Goal: Check status: Check status

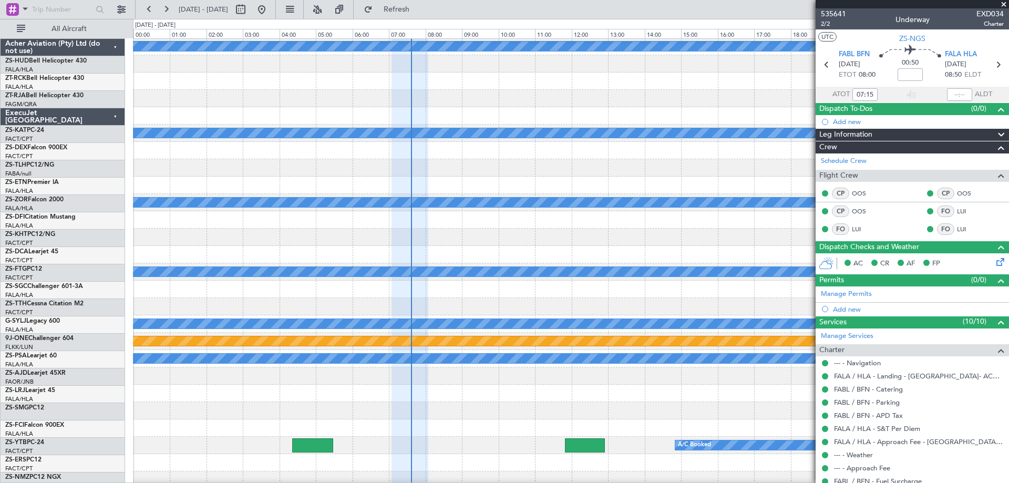
scroll to position [105, 0]
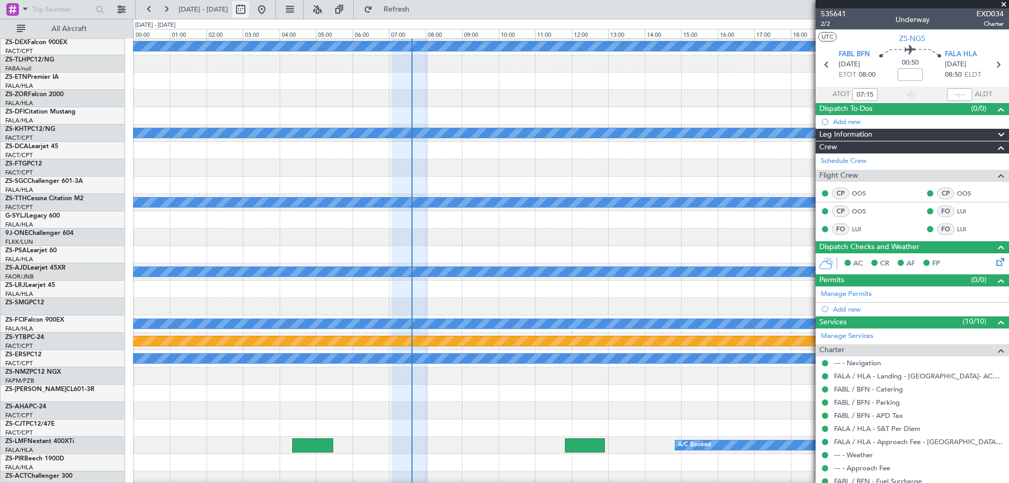
click at [249, 13] on button at bounding box center [240, 9] width 17 height 17
select select "8"
select select "2025"
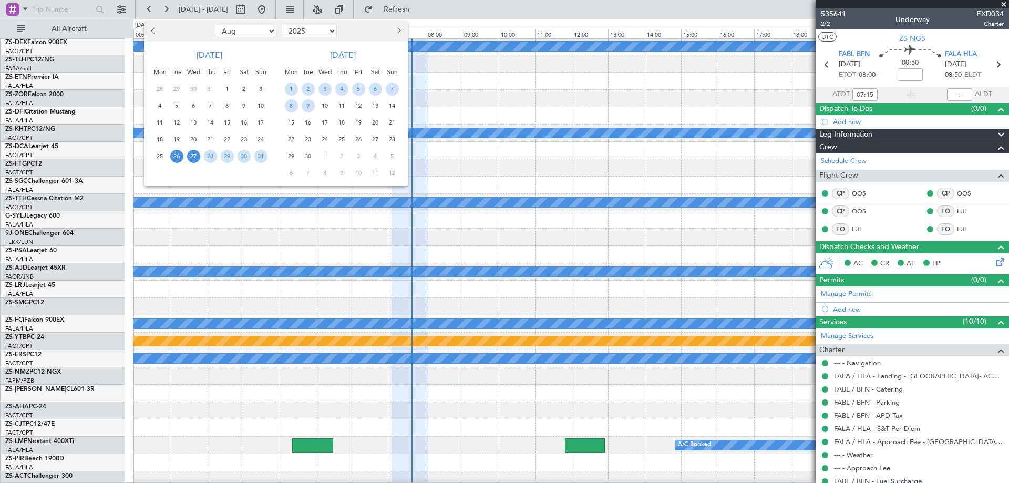
click at [194, 159] on span "27" at bounding box center [193, 156] width 13 height 13
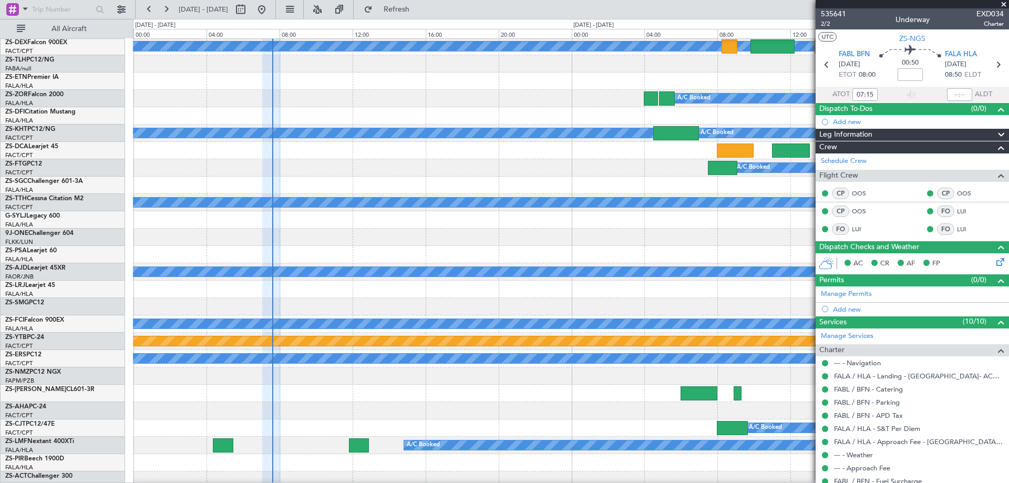
click at [1002, 4] on span at bounding box center [1003, 4] width 11 height 9
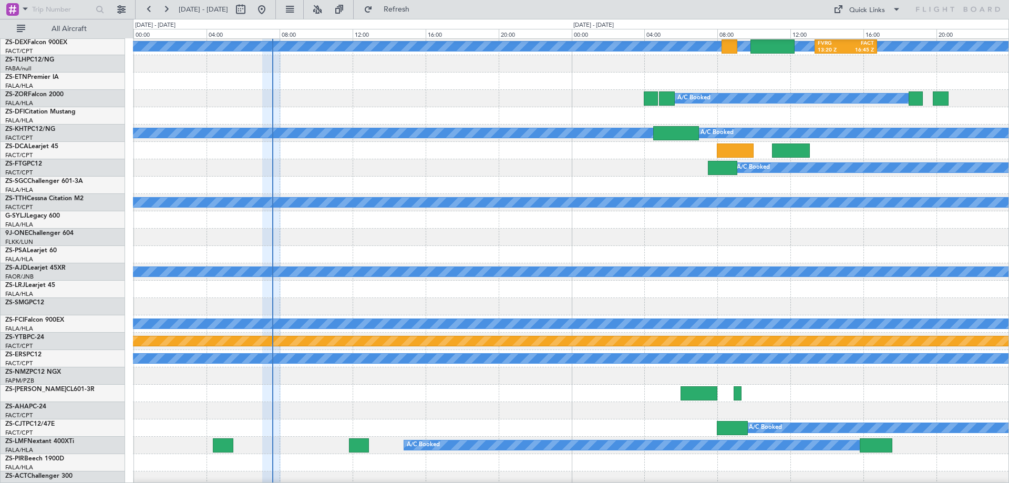
type input "0"
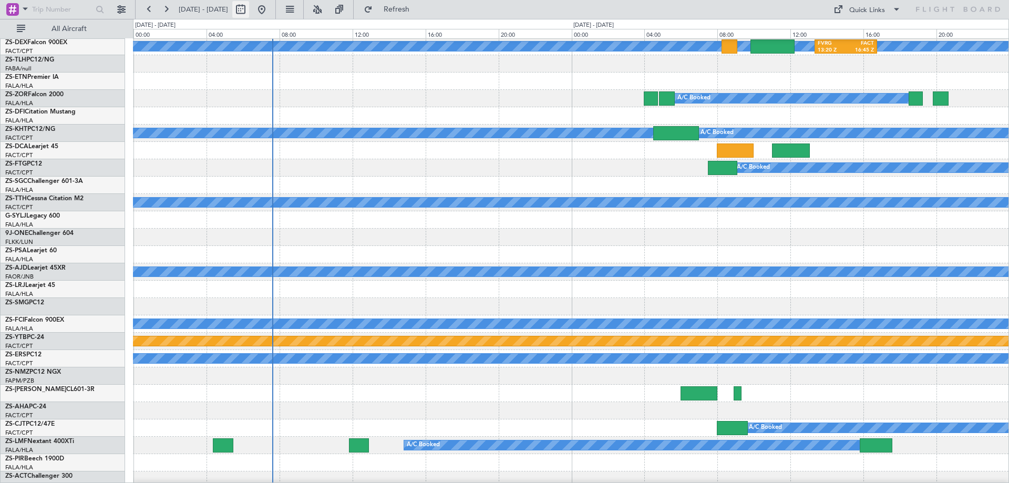
click at [249, 8] on button at bounding box center [240, 9] width 17 height 17
select select "8"
select select "2025"
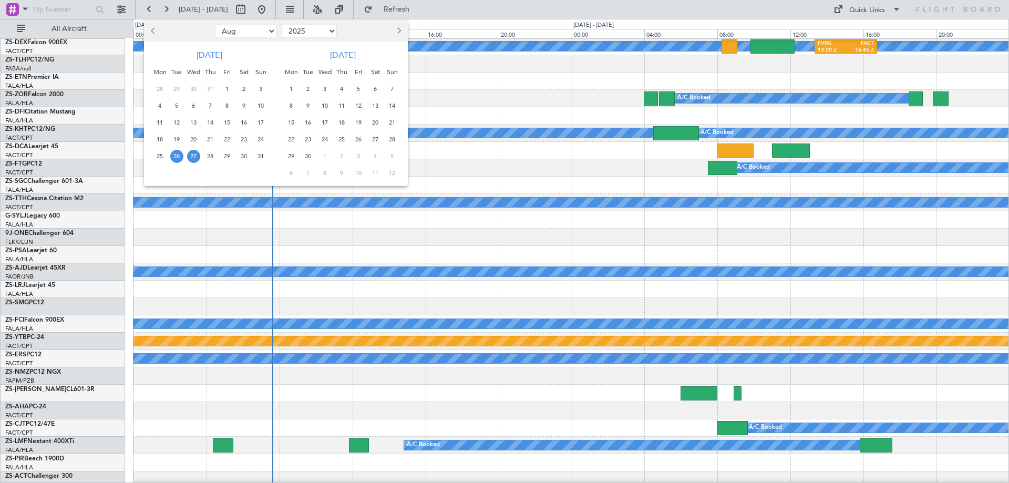
click at [195, 157] on span "27" at bounding box center [193, 156] width 13 height 13
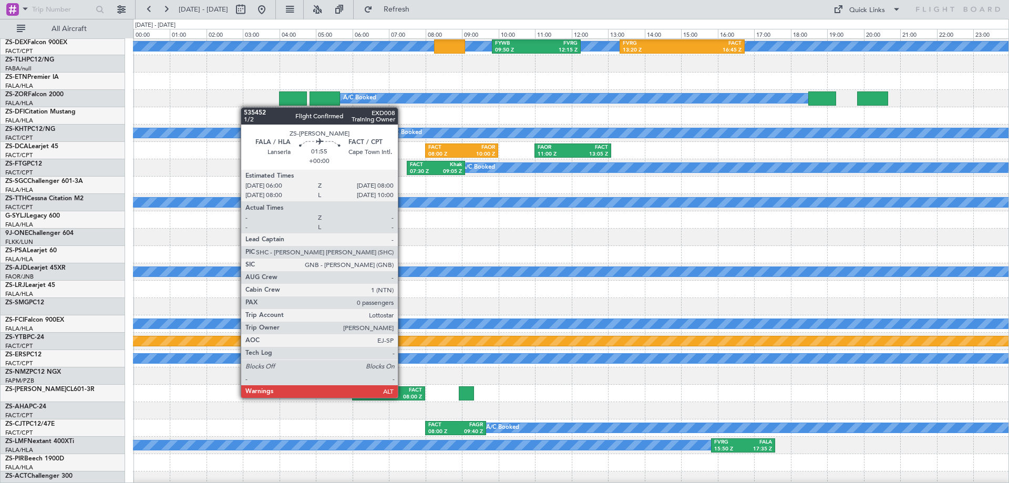
click at [402, 397] on div "08:00 Z" at bounding box center [406, 396] width 34 height 7
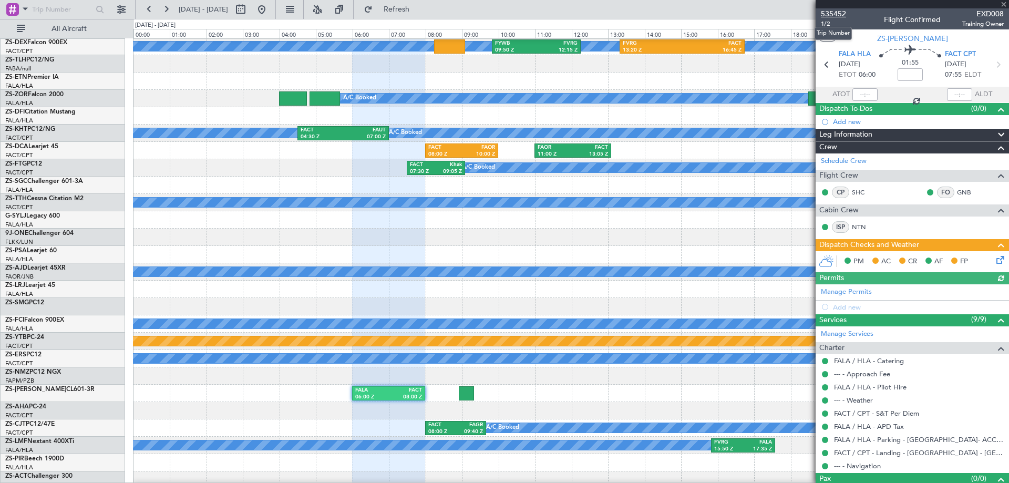
click at [840, 15] on span "535452" at bounding box center [833, 13] width 25 height 11
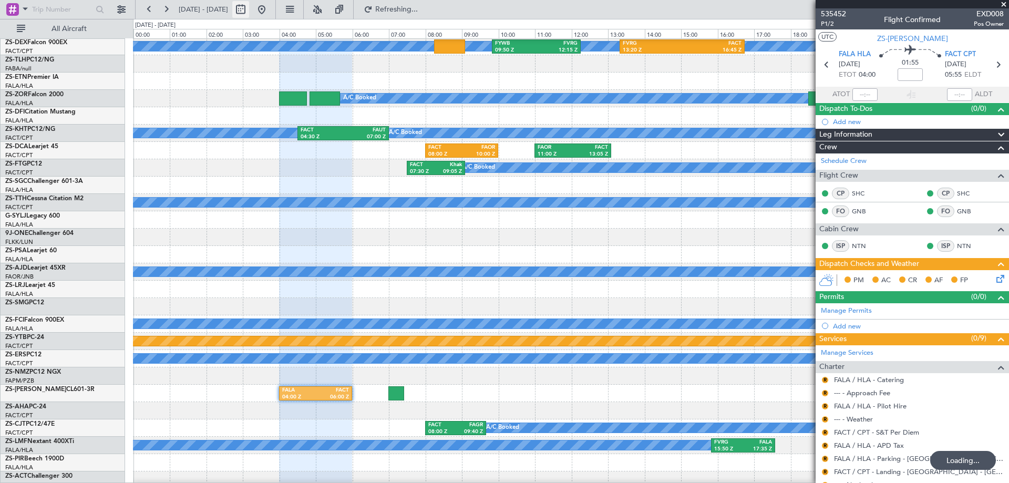
click at [249, 8] on button at bounding box center [240, 9] width 17 height 17
select select "8"
select select "2025"
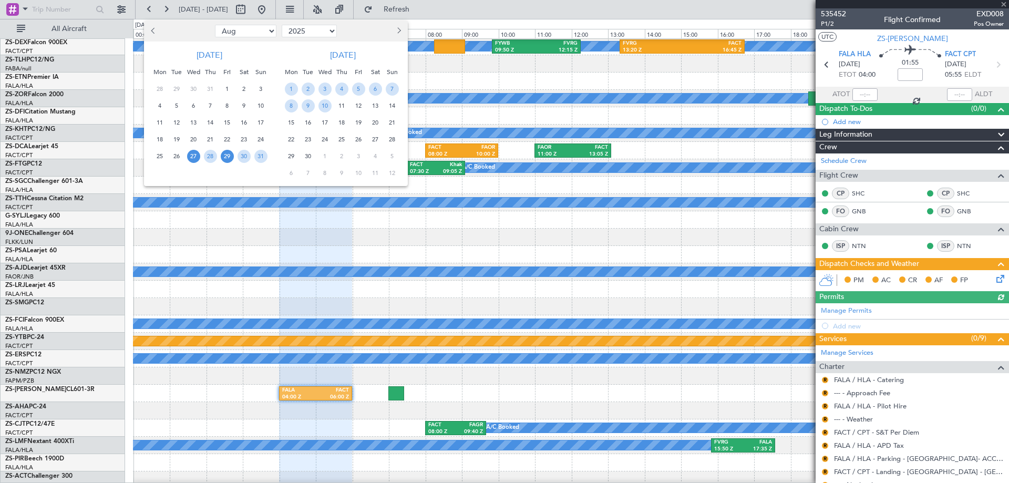
click at [229, 157] on span "29" at bounding box center [227, 156] width 13 height 13
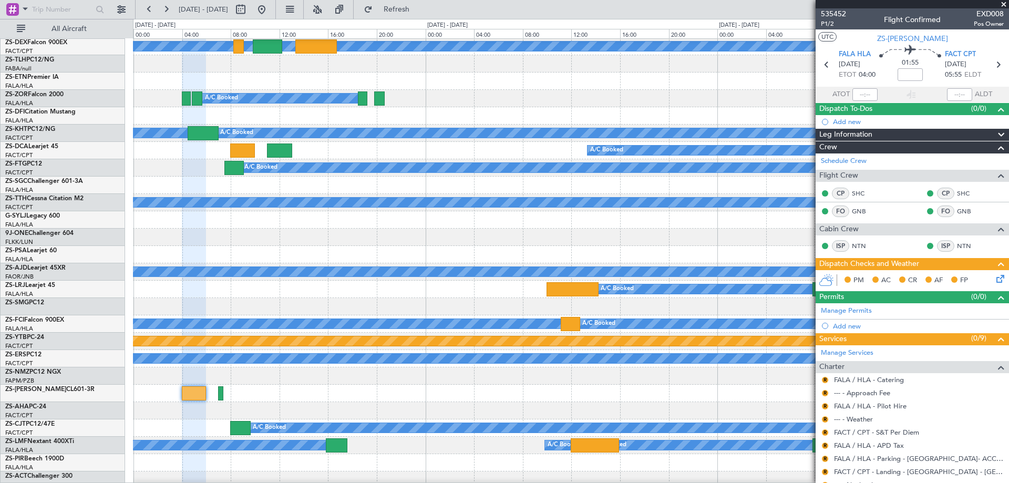
drag, startPoint x: 1002, startPoint y: 4, endPoint x: 661, endPoint y: 138, distance: 366.8
click at [1003, 4] on span at bounding box center [1003, 4] width 11 height 9
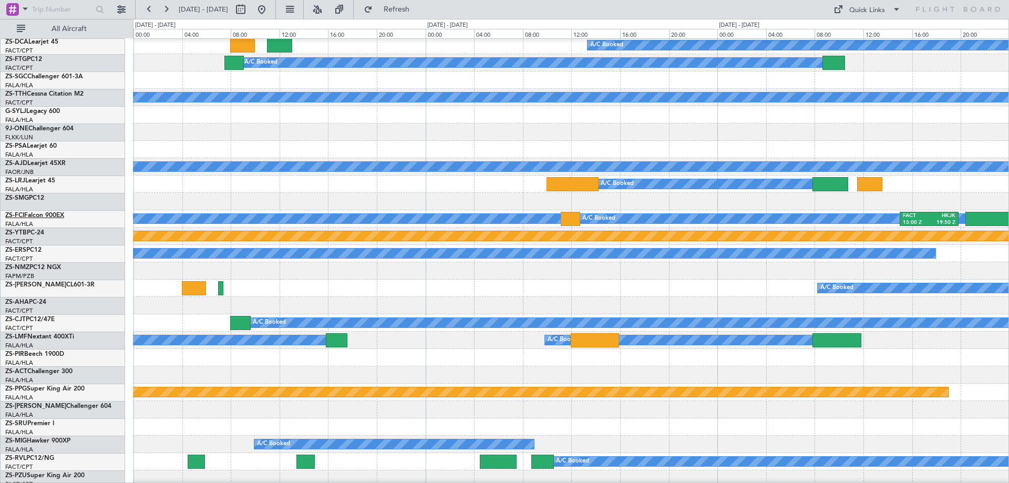
scroll to position [210, 0]
click at [249, 13] on button at bounding box center [240, 9] width 17 height 17
select select "8"
select select "2025"
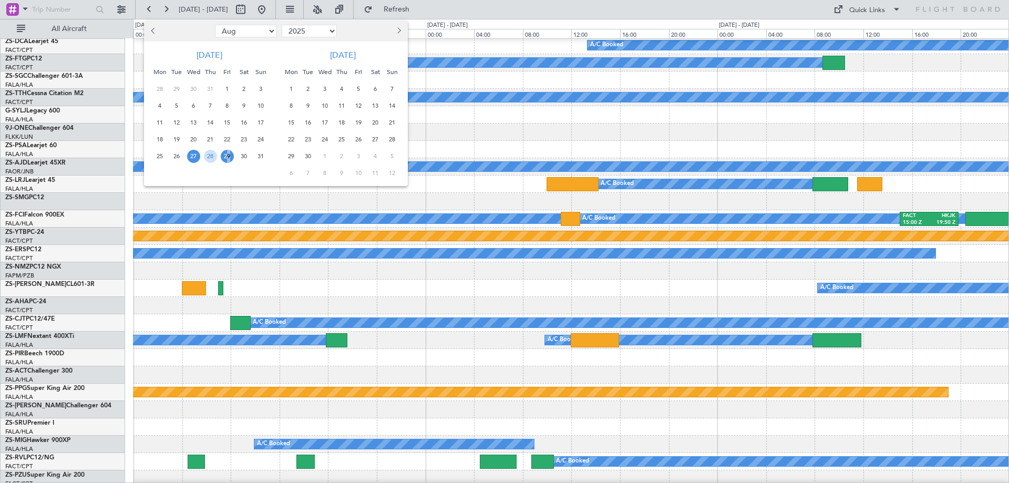
click at [225, 160] on span "29" at bounding box center [227, 156] width 13 height 13
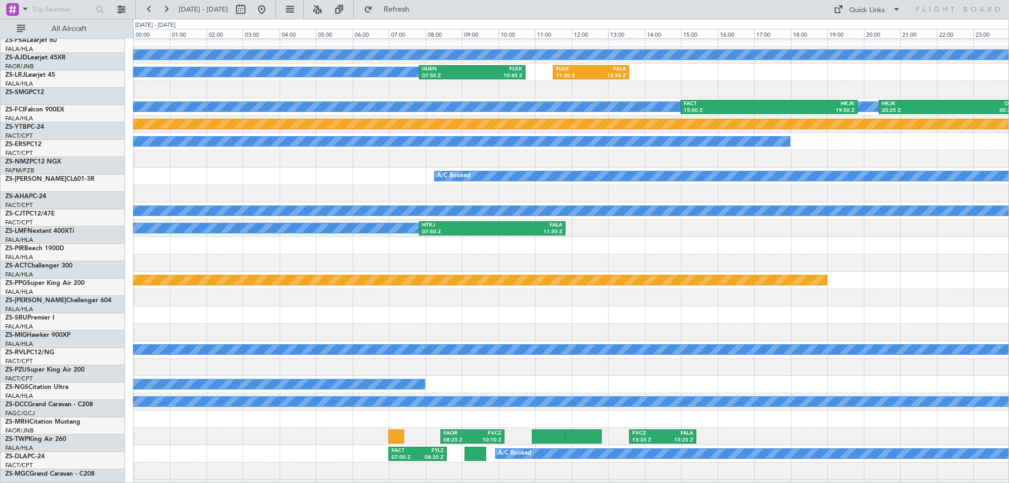
scroll to position [368, 0]
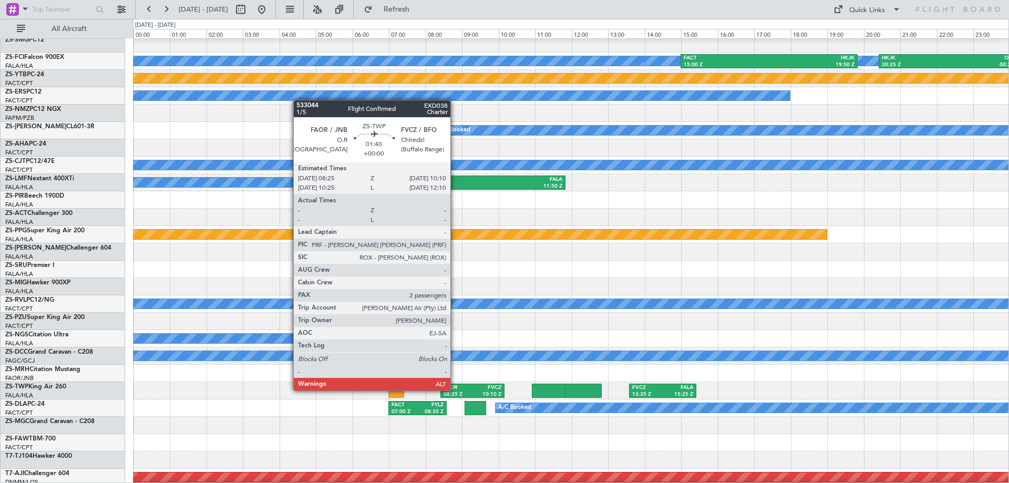
click at [455, 389] on div "FAOR" at bounding box center [457, 387] width 29 height 7
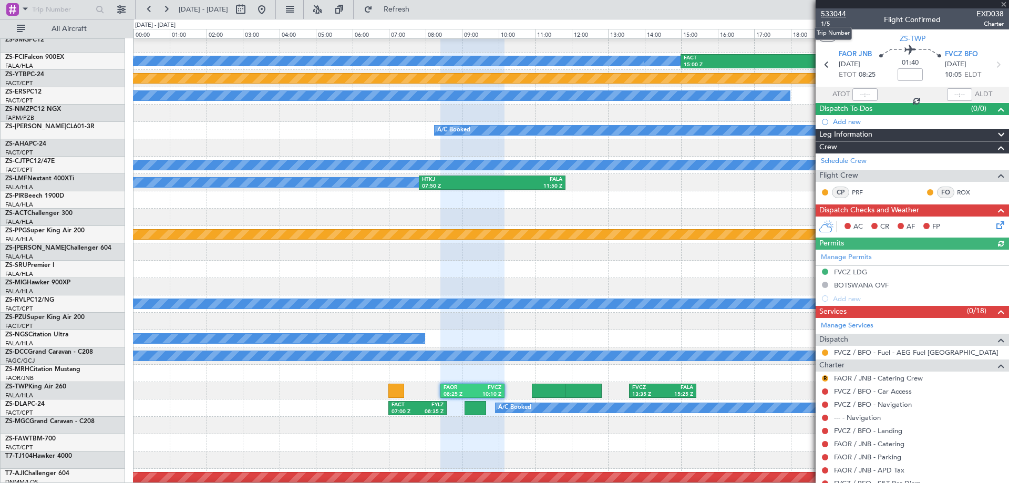
click at [842, 13] on span "533044" at bounding box center [833, 13] width 25 height 11
